Goal: Use online tool/utility: Utilize a website feature to perform a specific function

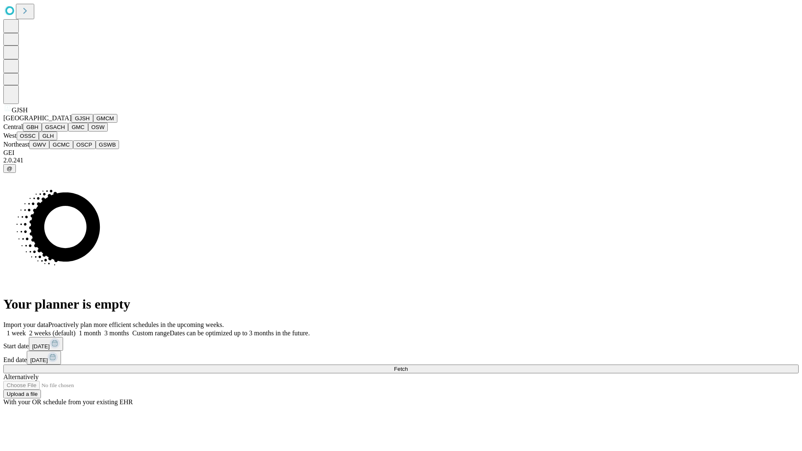
click at [71, 123] on button "GJSH" at bounding box center [82, 118] width 22 height 9
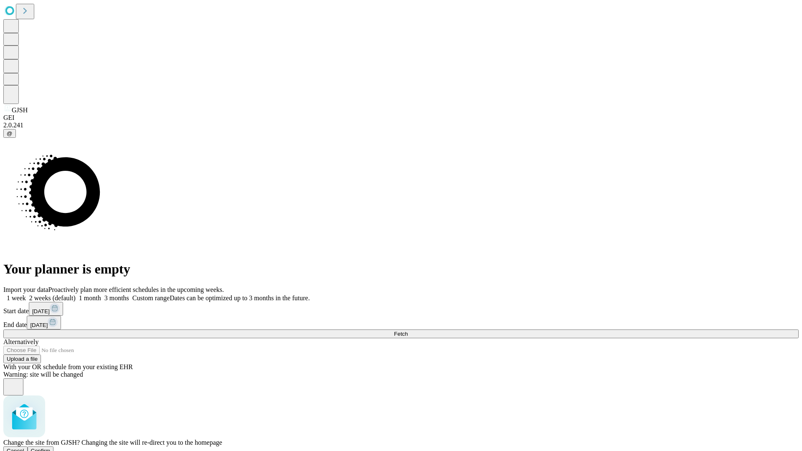
click at [51, 448] on span "Confirm" at bounding box center [41, 451] width 20 height 6
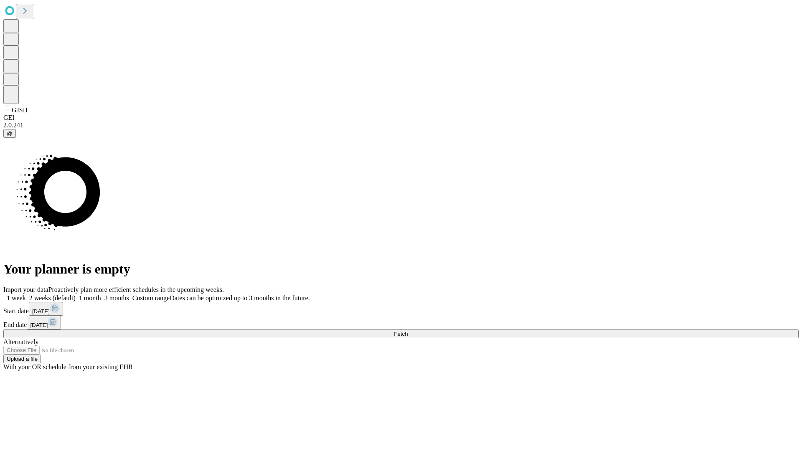
click at [76, 294] on label "2 weeks (default)" at bounding box center [51, 297] width 50 height 7
click at [407, 331] on span "Fetch" at bounding box center [401, 334] width 14 height 6
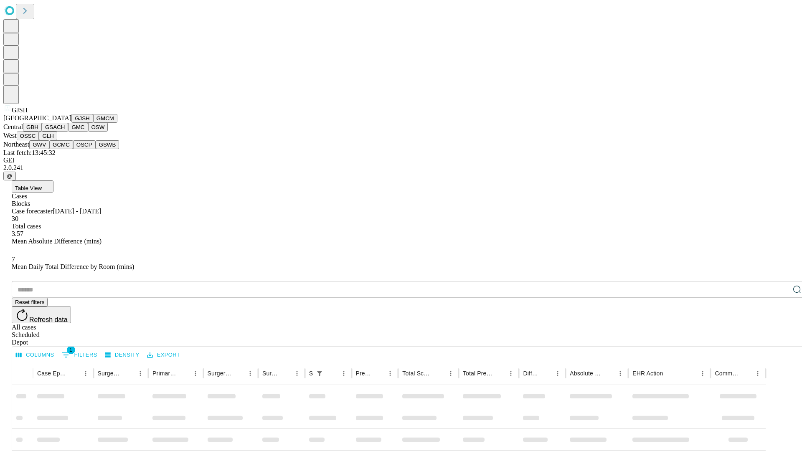
click at [93, 123] on button "GMCM" at bounding box center [105, 118] width 24 height 9
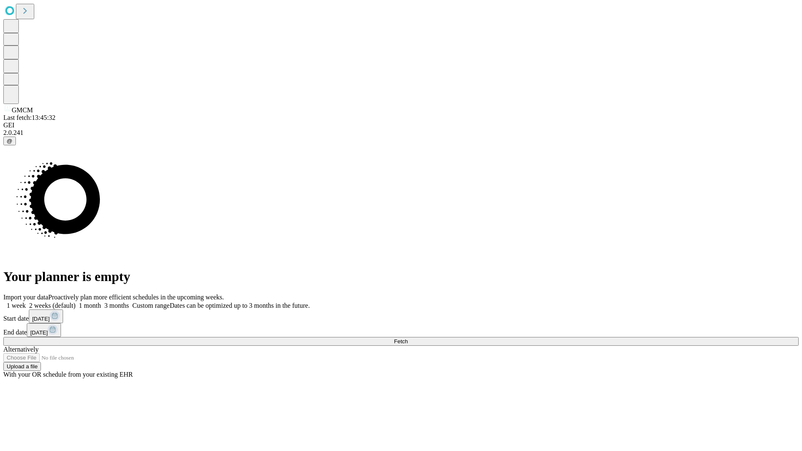
click at [76, 302] on label "2 weeks (default)" at bounding box center [51, 305] width 50 height 7
click at [407, 338] on span "Fetch" at bounding box center [401, 341] width 14 height 6
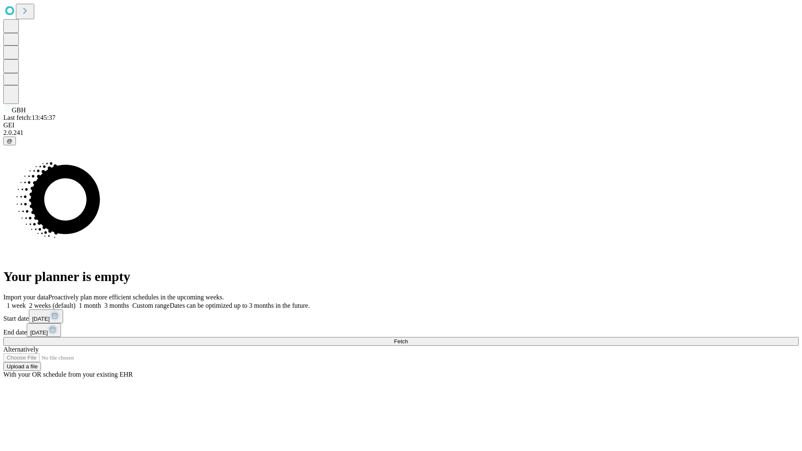
click at [76, 302] on label "2 weeks (default)" at bounding box center [51, 305] width 50 height 7
click at [407, 338] on span "Fetch" at bounding box center [401, 341] width 14 height 6
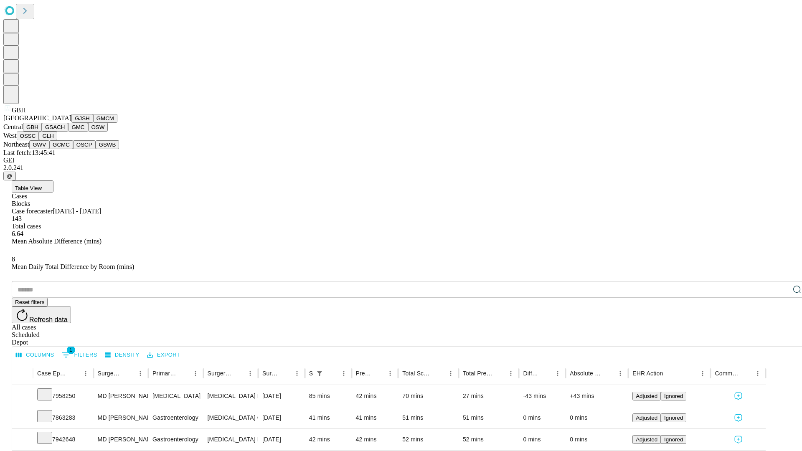
click at [65, 132] on button "GSACH" at bounding box center [55, 127] width 26 height 9
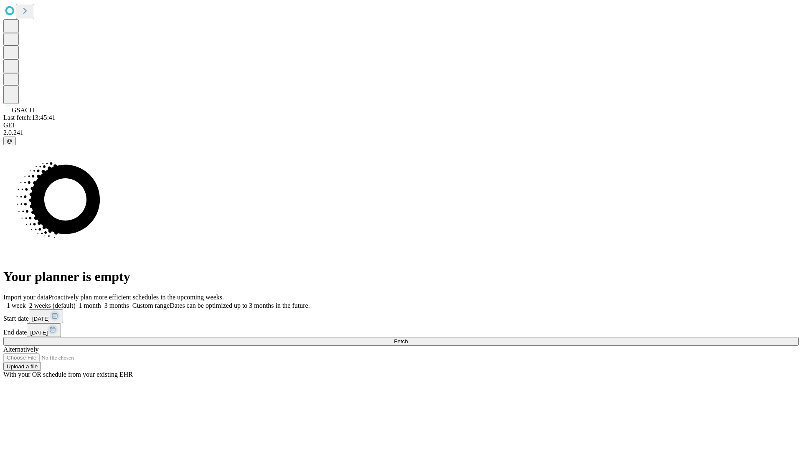
click at [407, 338] on span "Fetch" at bounding box center [401, 341] width 14 height 6
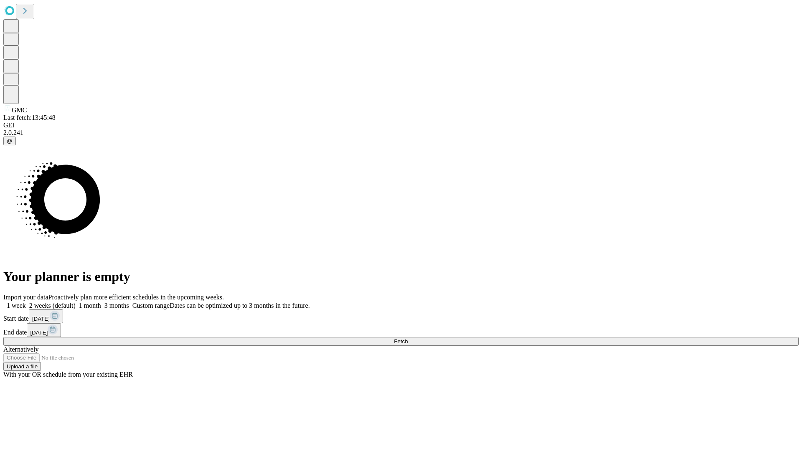
click at [76, 302] on label "2 weeks (default)" at bounding box center [51, 305] width 50 height 7
click at [407, 338] on span "Fetch" at bounding box center [401, 341] width 14 height 6
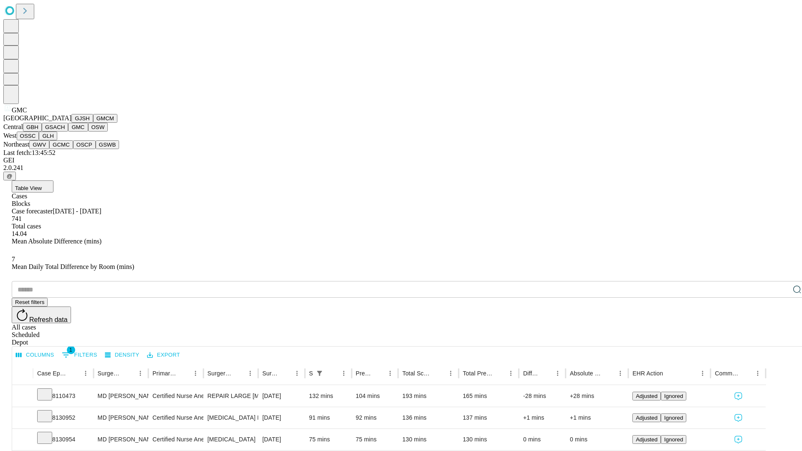
click at [88, 132] on button "OSW" at bounding box center [98, 127] width 20 height 9
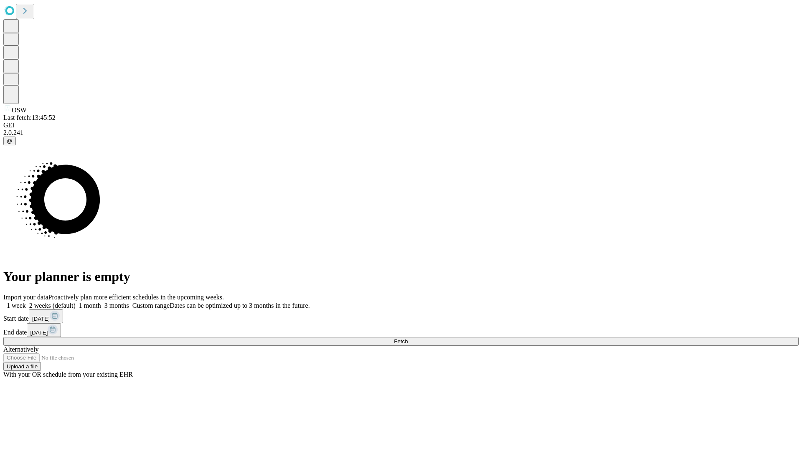
click at [76, 302] on label "2 weeks (default)" at bounding box center [51, 305] width 50 height 7
click at [407, 338] on span "Fetch" at bounding box center [401, 341] width 14 height 6
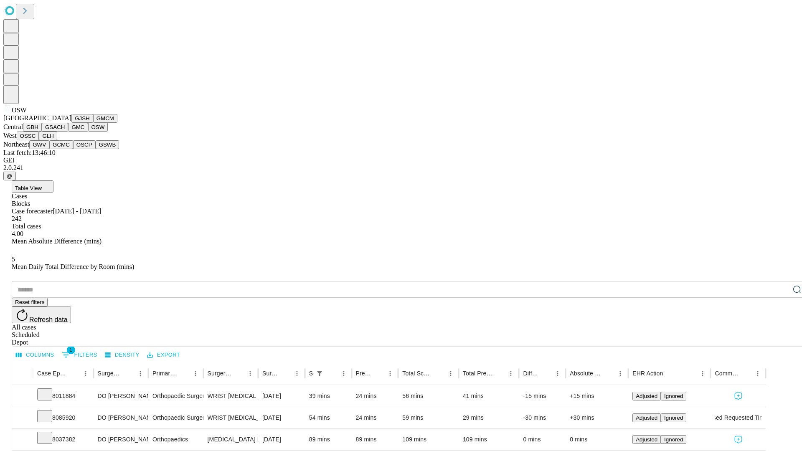
click at [39, 140] on button "OSSC" at bounding box center [28, 136] width 23 height 9
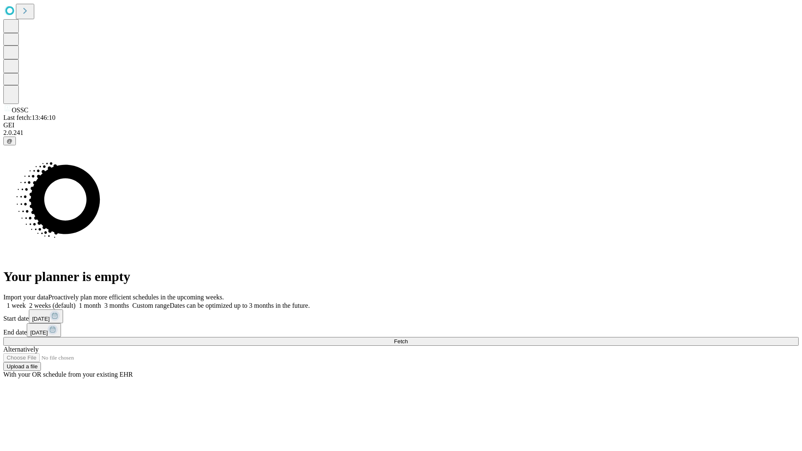
click at [407, 338] on span "Fetch" at bounding box center [401, 341] width 14 height 6
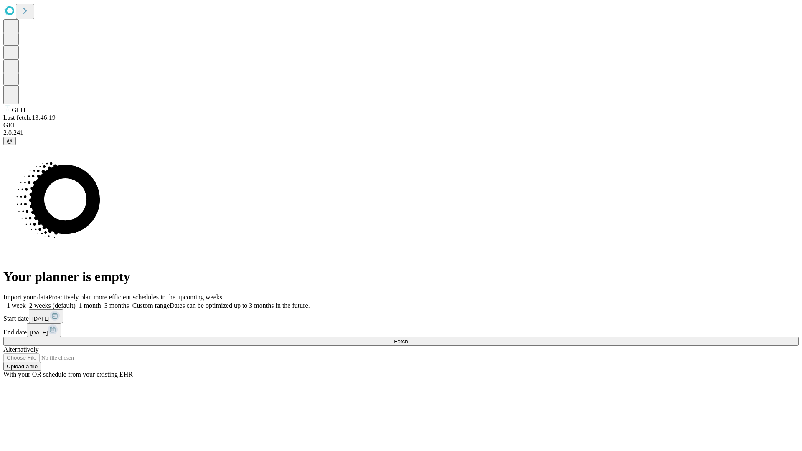
click at [407, 338] on span "Fetch" at bounding box center [401, 341] width 14 height 6
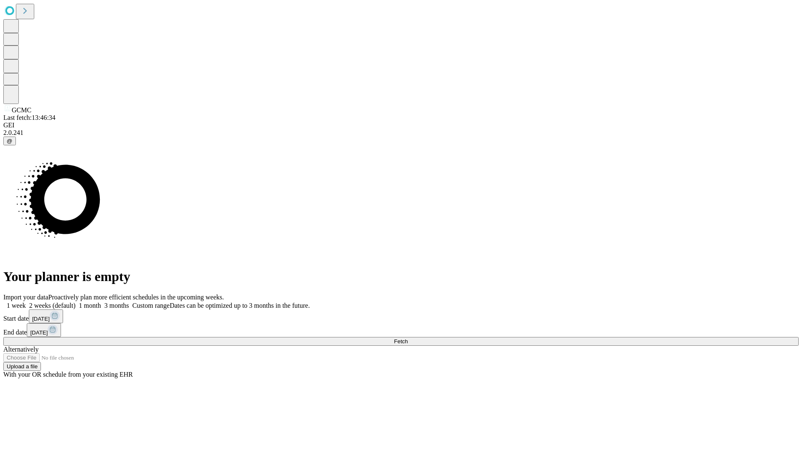
click at [76, 302] on label "2 weeks (default)" at bounding box center [51, 305] width 50 height 7
click at [407, 338] on span "Fetch" at bounding box center [401, 341] width 14 height 6
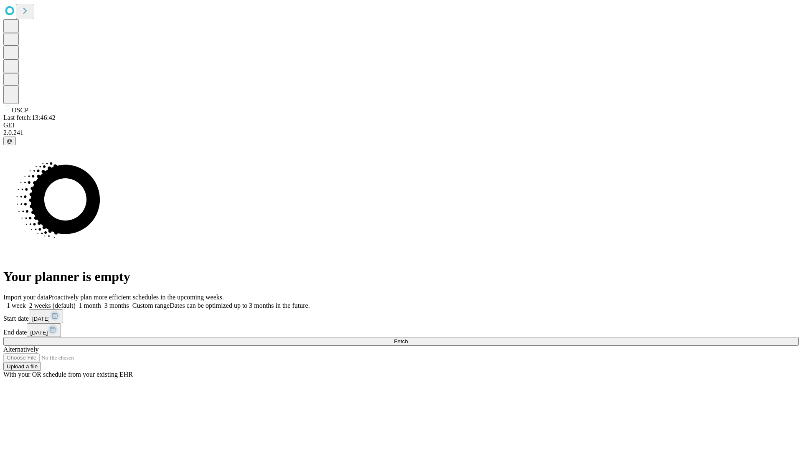
click at [76, 302] on label "2 weeks (default)" at bounding box center [51, 305] width 50 height 7
click at [407, 338] on span "Fetch" at bounding box center [401, 341] width 14 height 6
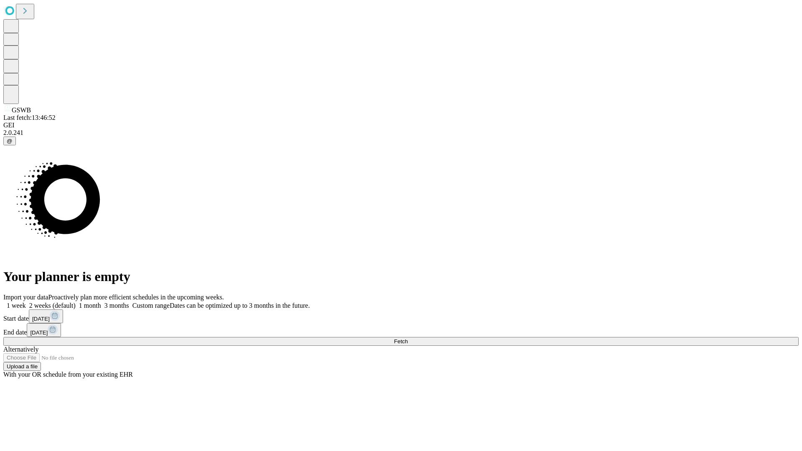
click at [76, 302] on label "2 weeks (default)" at bounding box center [51, 305] width 50 height 7
click at [407, 338] on span "Fetch" at bounding box center [401, 341] width 14 height 6
